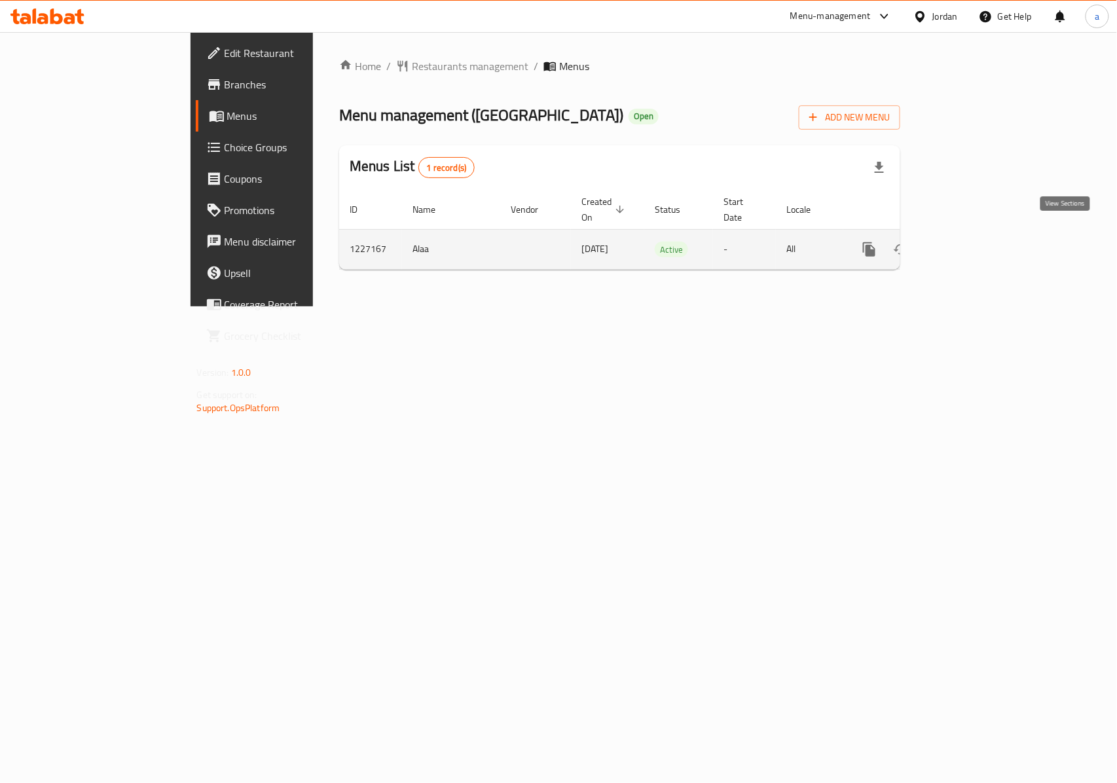
click at [971, 242] on icon "enhanced table" at bounding box center [964, 250] width 16 height 16
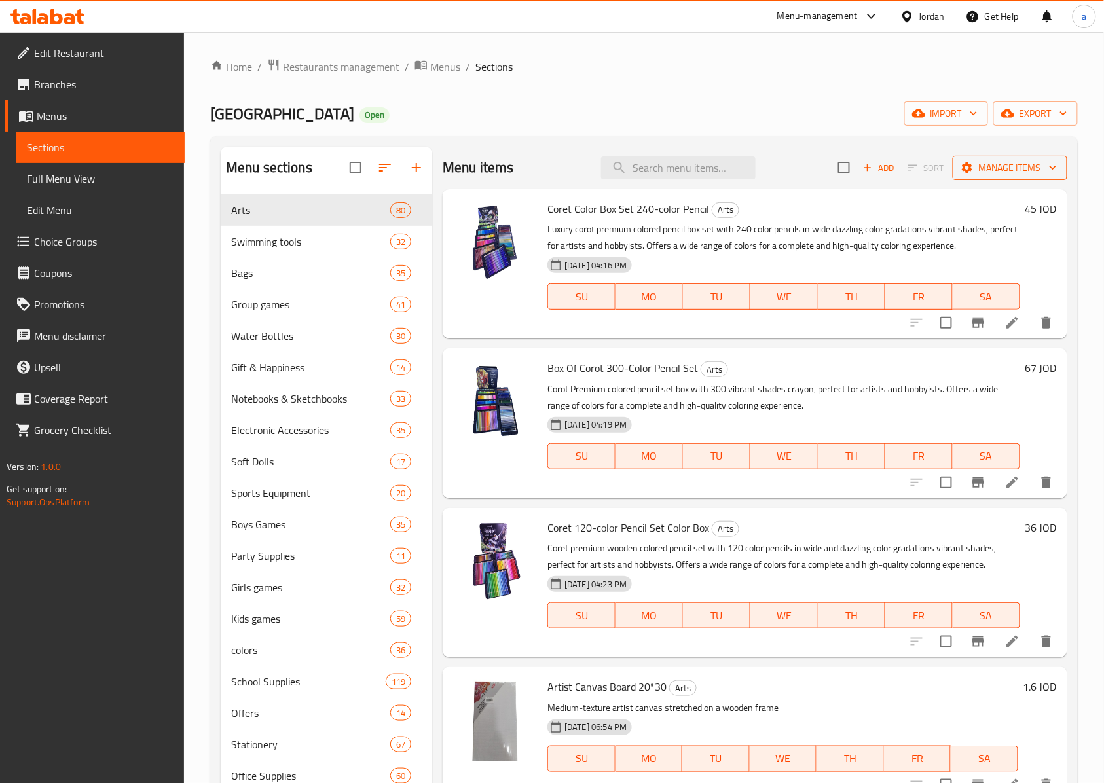
click at [1009, 168] on span "Manage items" at bounding box center [1010, 168] width 94 height 16
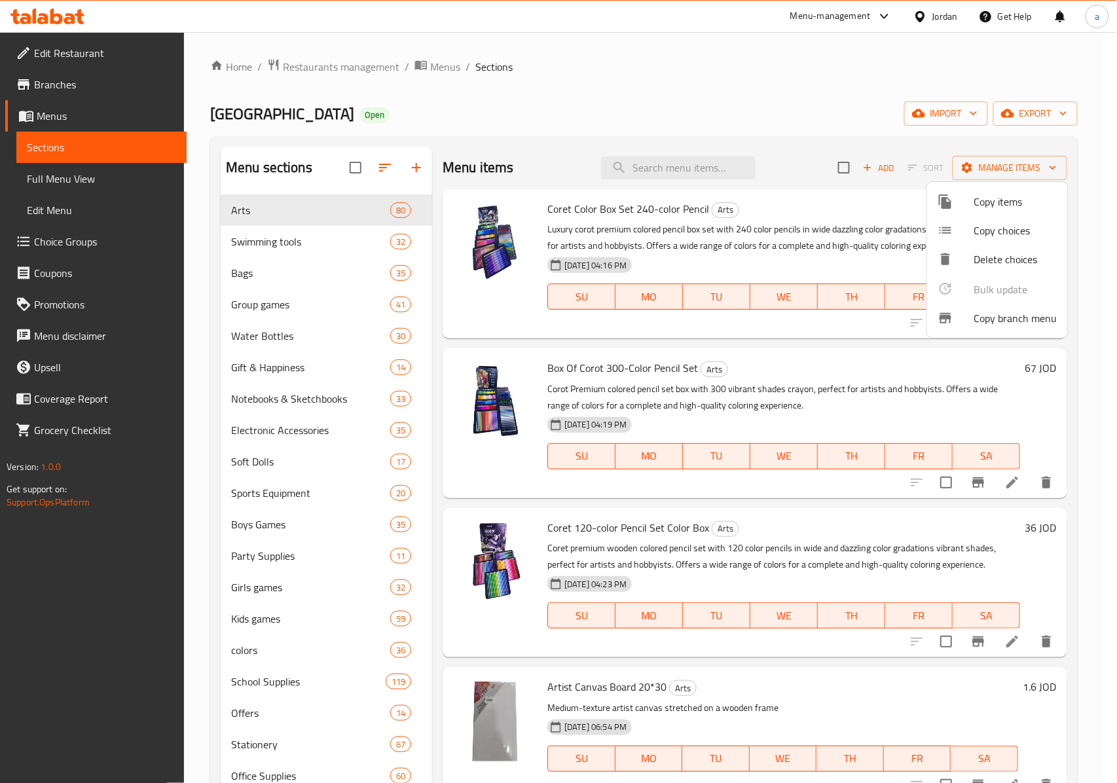
click at [1040, 317] on span "Copy branch menu" at bounding box center [1015, 318] width 83 height 16
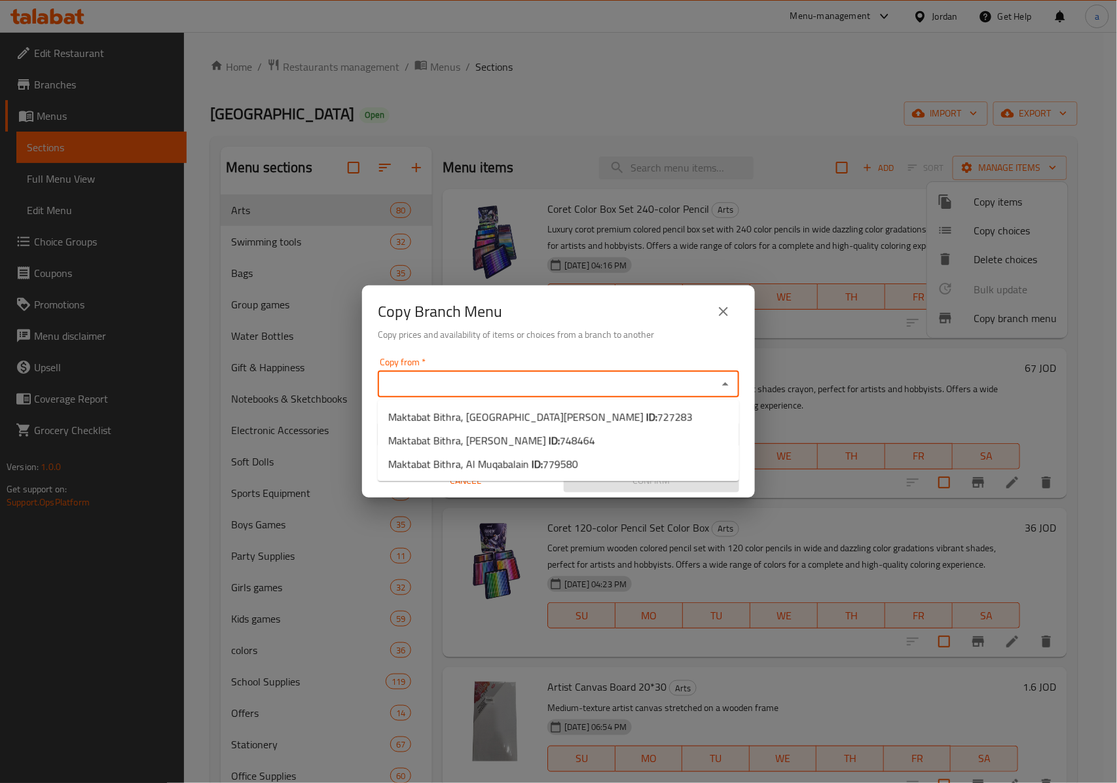
click at [507, 385] on input "Copy from   *" at bounding box center [548, 384] width 332 height 18
click at [579, 433] on li "Maktabat Bithra, [PERSON_NAME] ID: 748464" at bounding box center [558, 441] width 361 height 24
type input "Maktabat Bithra, [PERSON_NAME]"
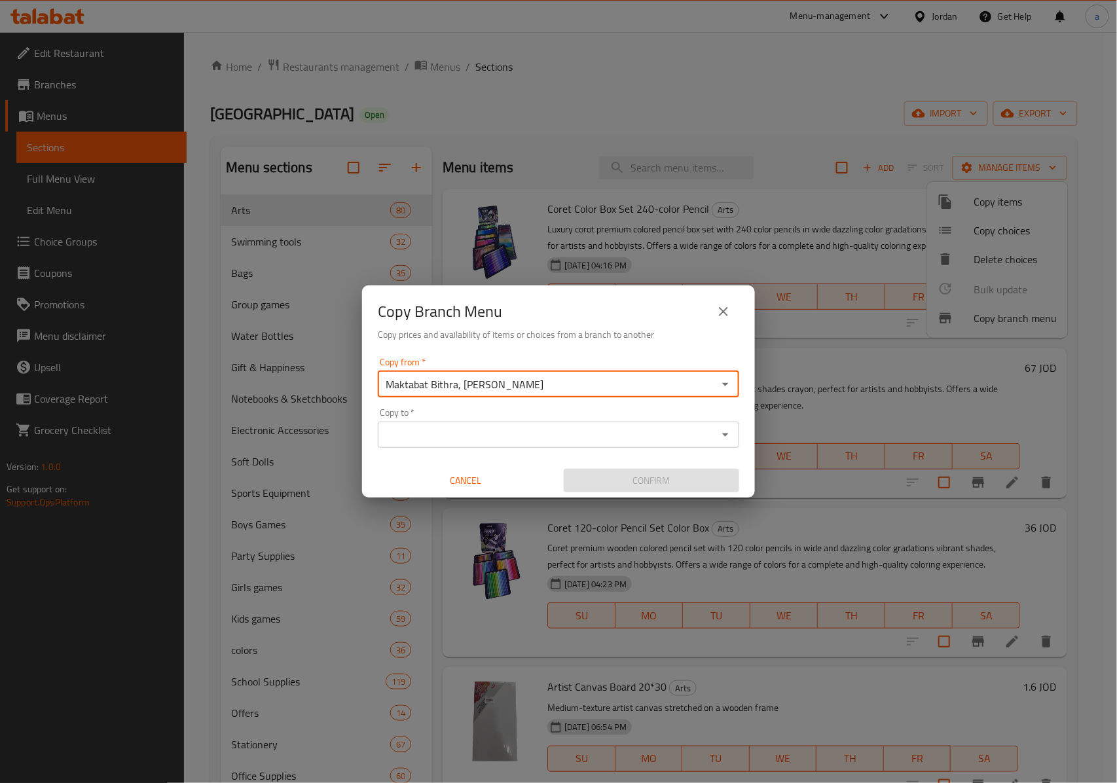
click at [628, 438] on input "Copy to   *" at bounding box center [548, 434] width 332 height 18
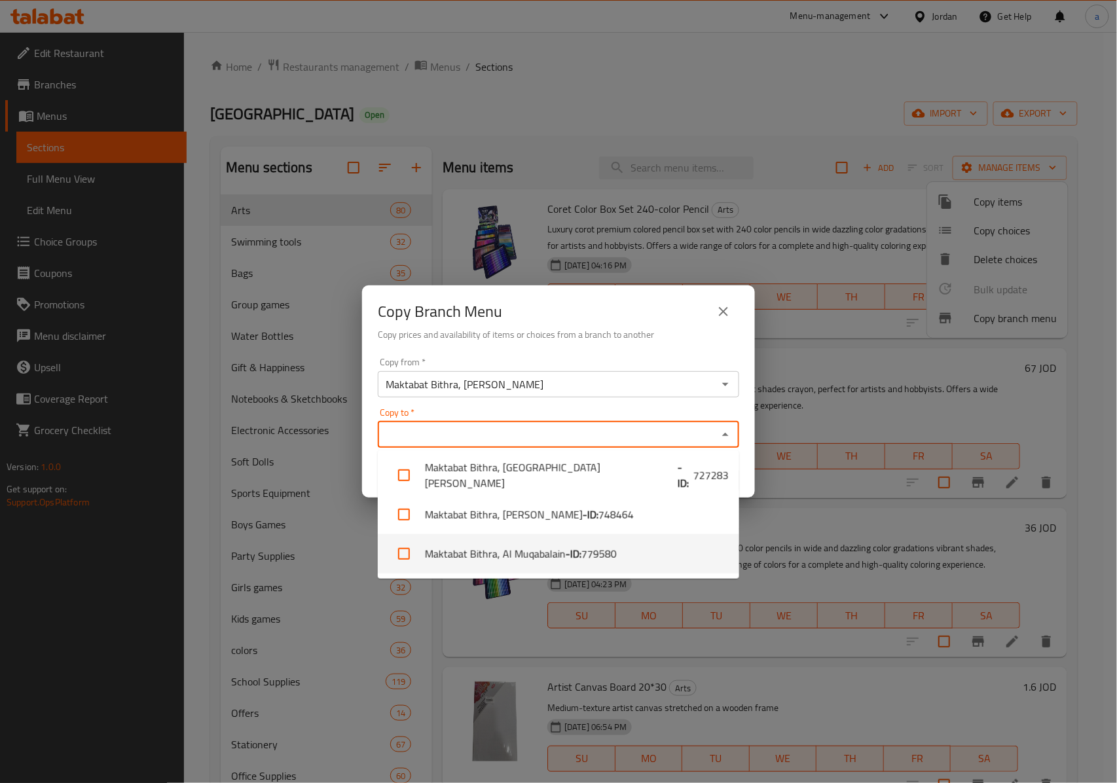
click at [595, 552] on span "779580" at bounding box center [598, 554] width 35 height 16
checkbox input "true"
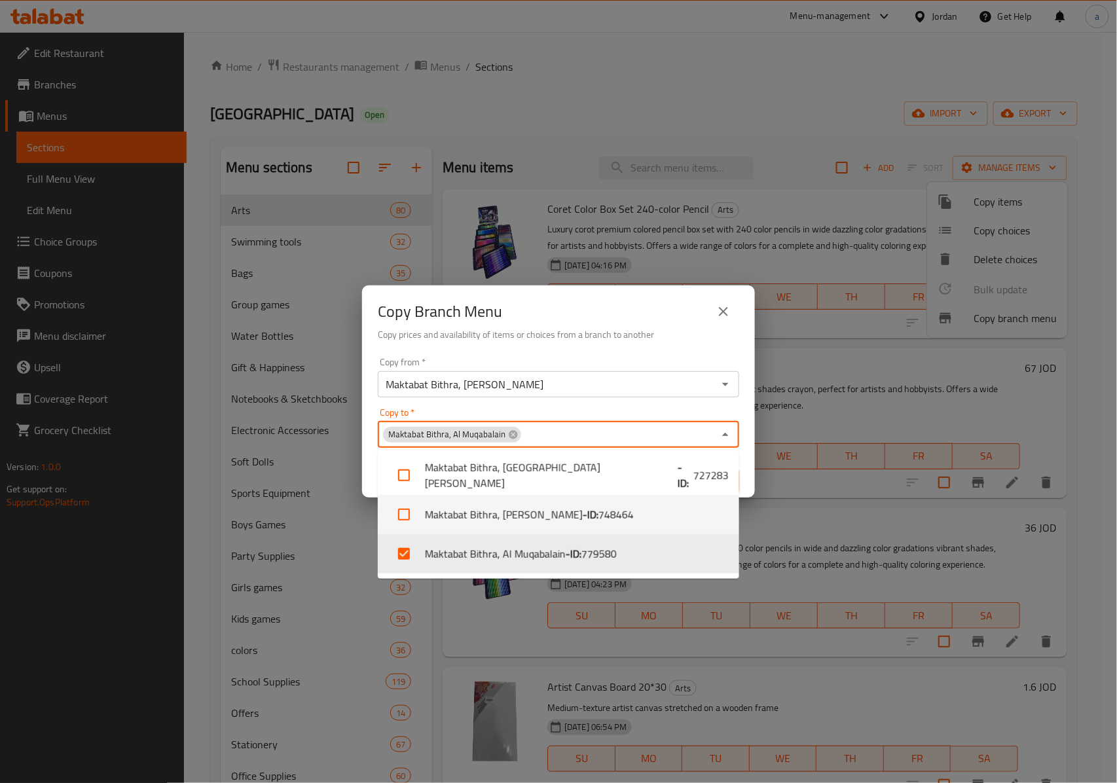
click at [738, 398] on div "Copy from   * Maktabat Bithra, [PERSON_NAME] Copy from * Copy to   * Maktabat B…" at bounding box center [558, 425] width 393 height 146
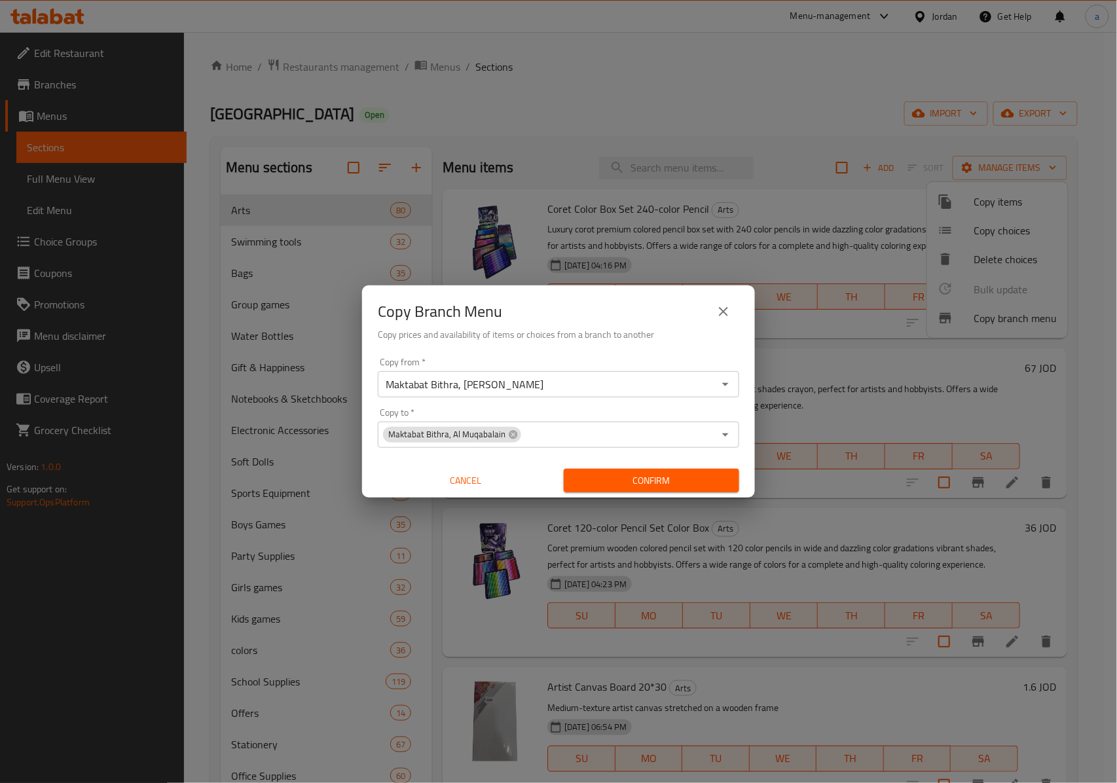
click at [686, 480] on span "Confirm" at bounding box center [651, 481] width 154 height 16
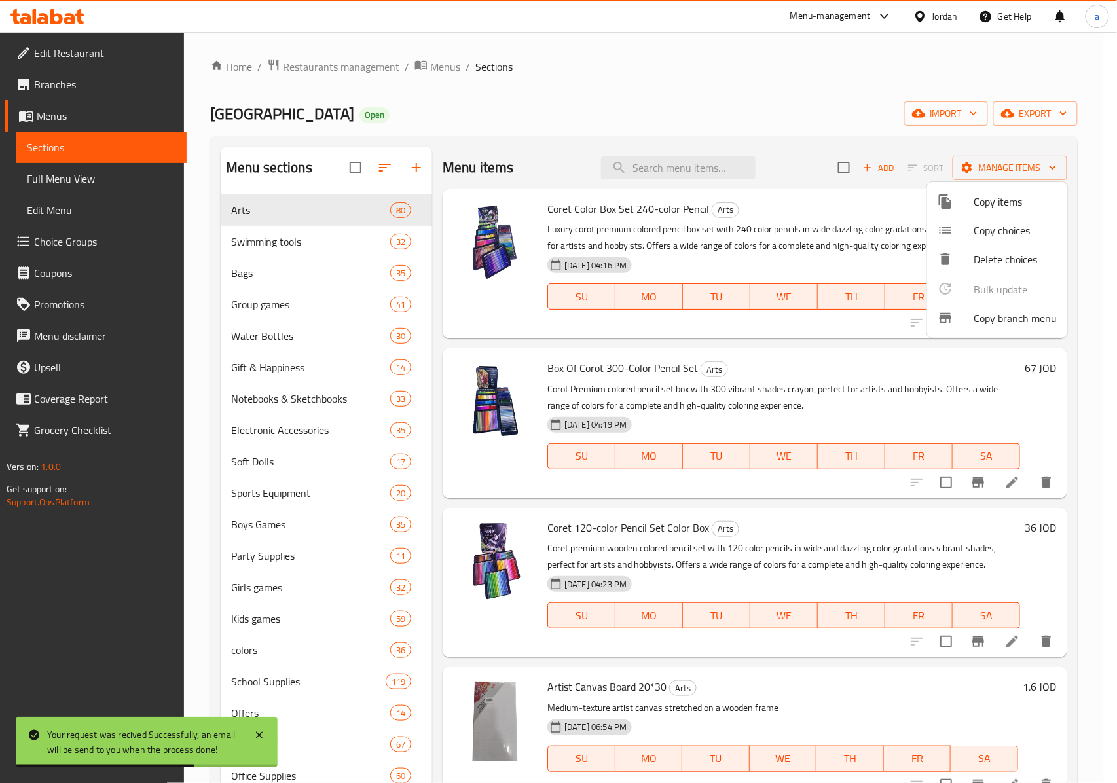
click at [431, 64] on div at bounding box center [558, 391] width 1117 height 783
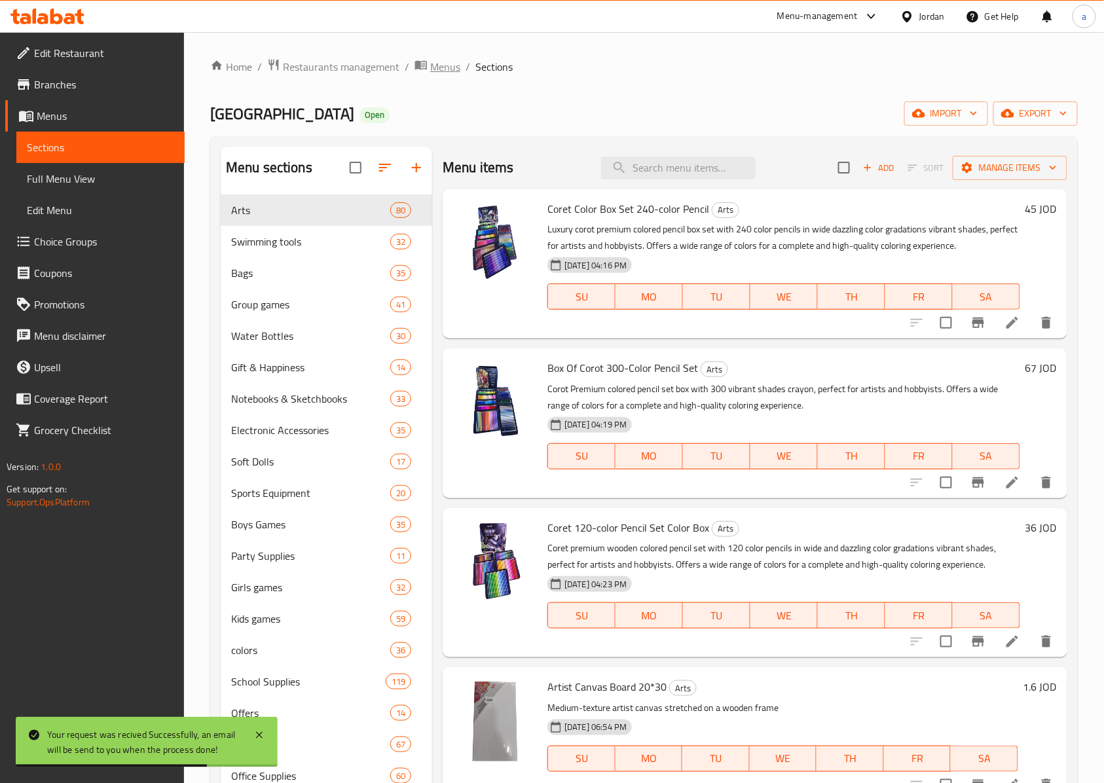
click at [444, 61] on span "Menus" at bounding box center [445, 67] width 30 height 16
